Goal: Task Accomplishment & Management: Use online tool/utility

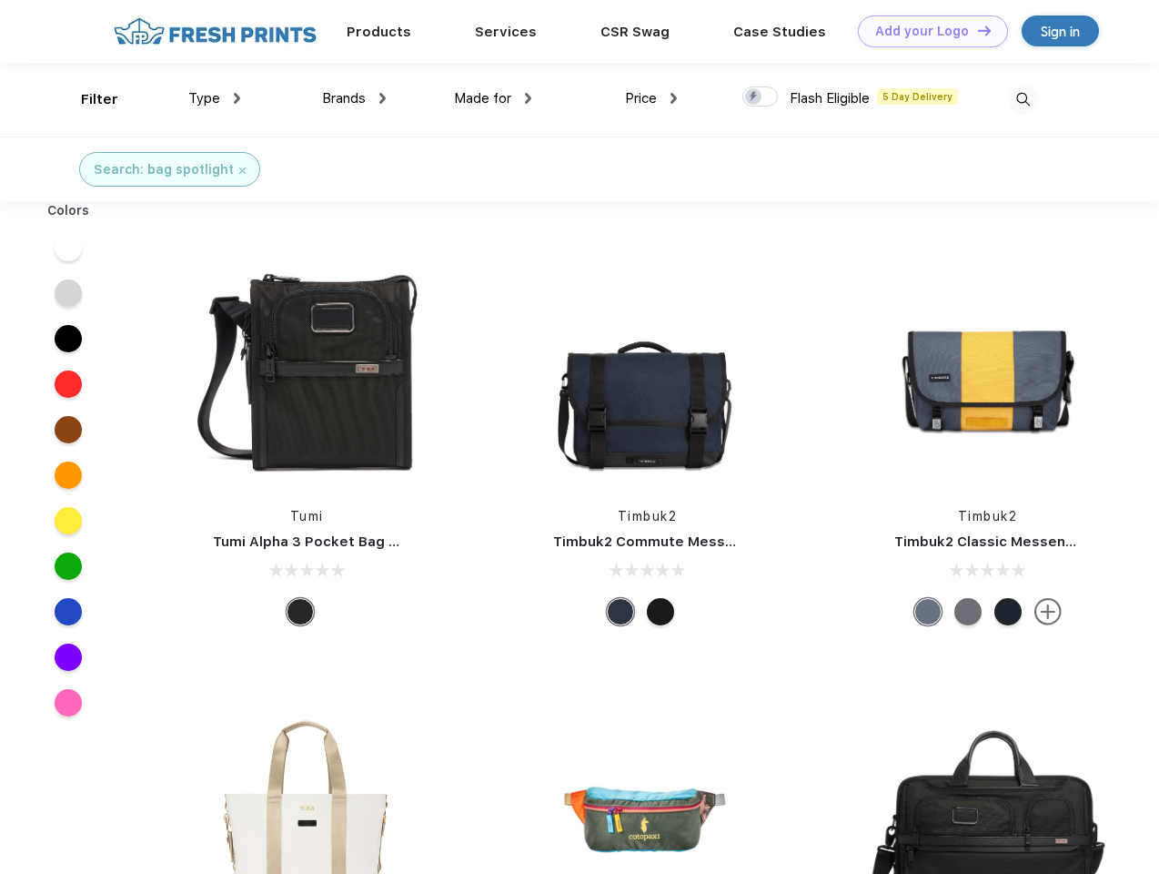
click at [926, 31] on link "Add your Logo Design Tool" at bounding box center [933, 31] width 150 height 32
click at [0, 0] on div "Design Tool" at bounding box center [0, 0] width 0 height 0
click at [977, 30] on link "Add your Logo Design Tool" at bounding box center [933, 31] width 150 height 32
click at [87, 99] on div "Filter" at bounding box center [99, 99] width 37 height 21
click at [215, 98] on span "Type" at bounding box center [204, 98] width 32 height 16
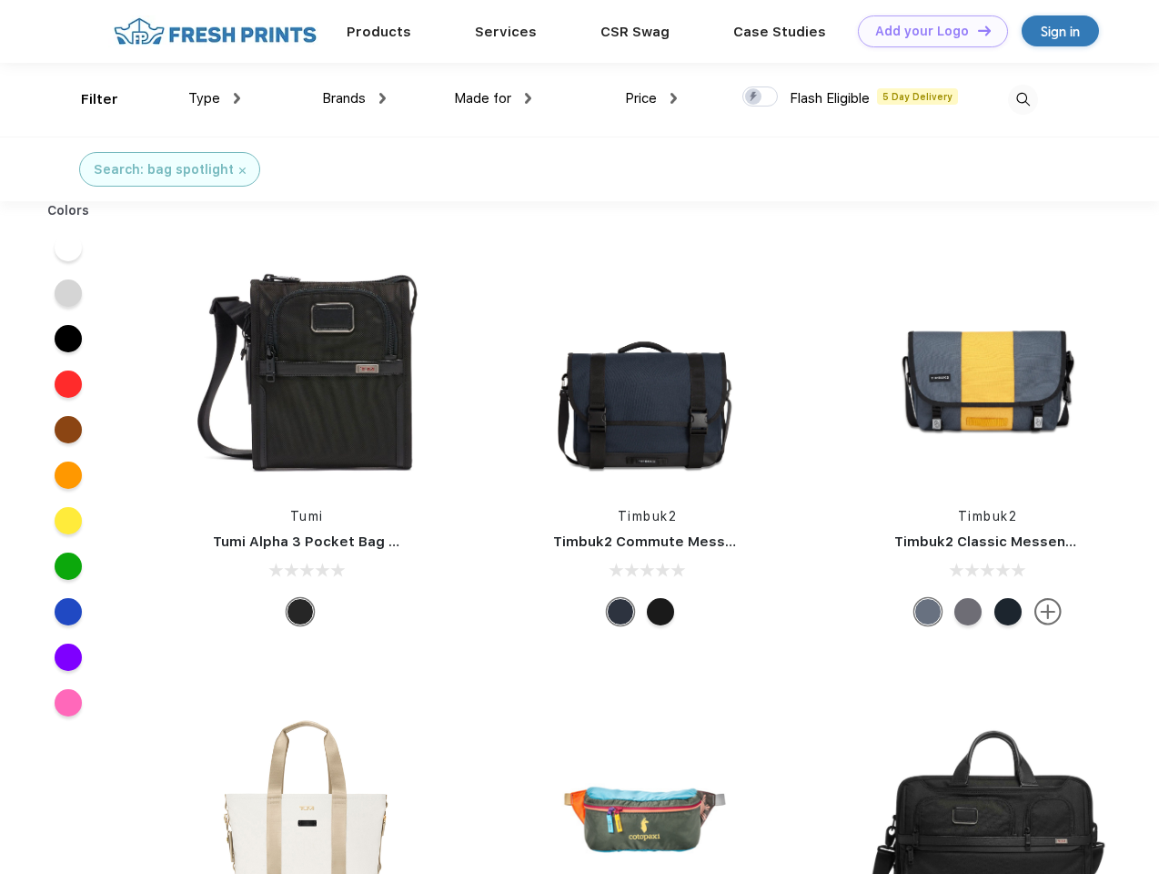
click at [354, 98] on span "Brands" at bounding box center [344, 98] width 44 height 16
click at [493, 98] on span "Made for" at bounding box center [482, 98] width 57 height 16
click at [652, 98] on span "Price" at bounding box center [641, 98] width 32 height 16
click at [761, 97] on div at bounding box center [760, 96] width 35 height 20
click at [754, 97] on input "checkbox" at bounding box center [749, 92] width 12 height 12
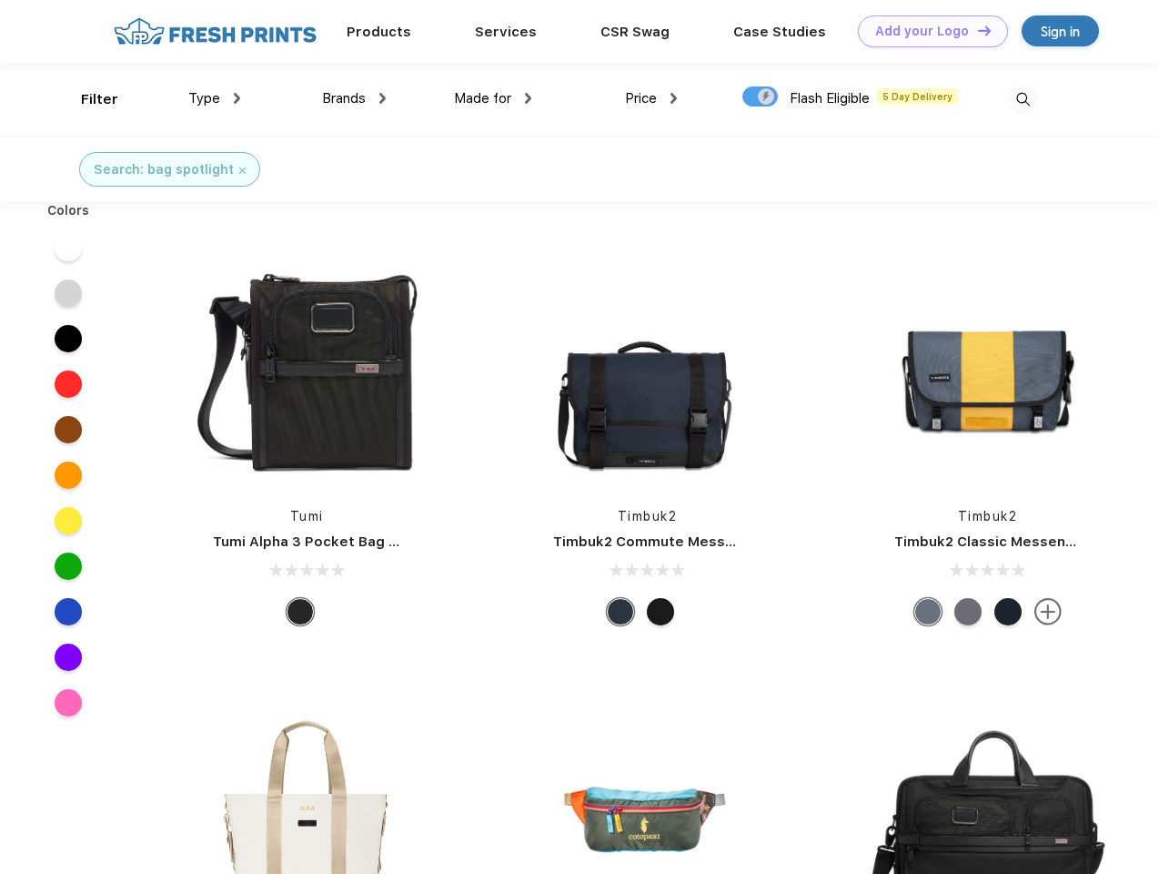
click at [1023, 99] on img at bounding box center [1023, 100] width 30 height 30
